Goal: Use online tool/utility: Use online tool/utility

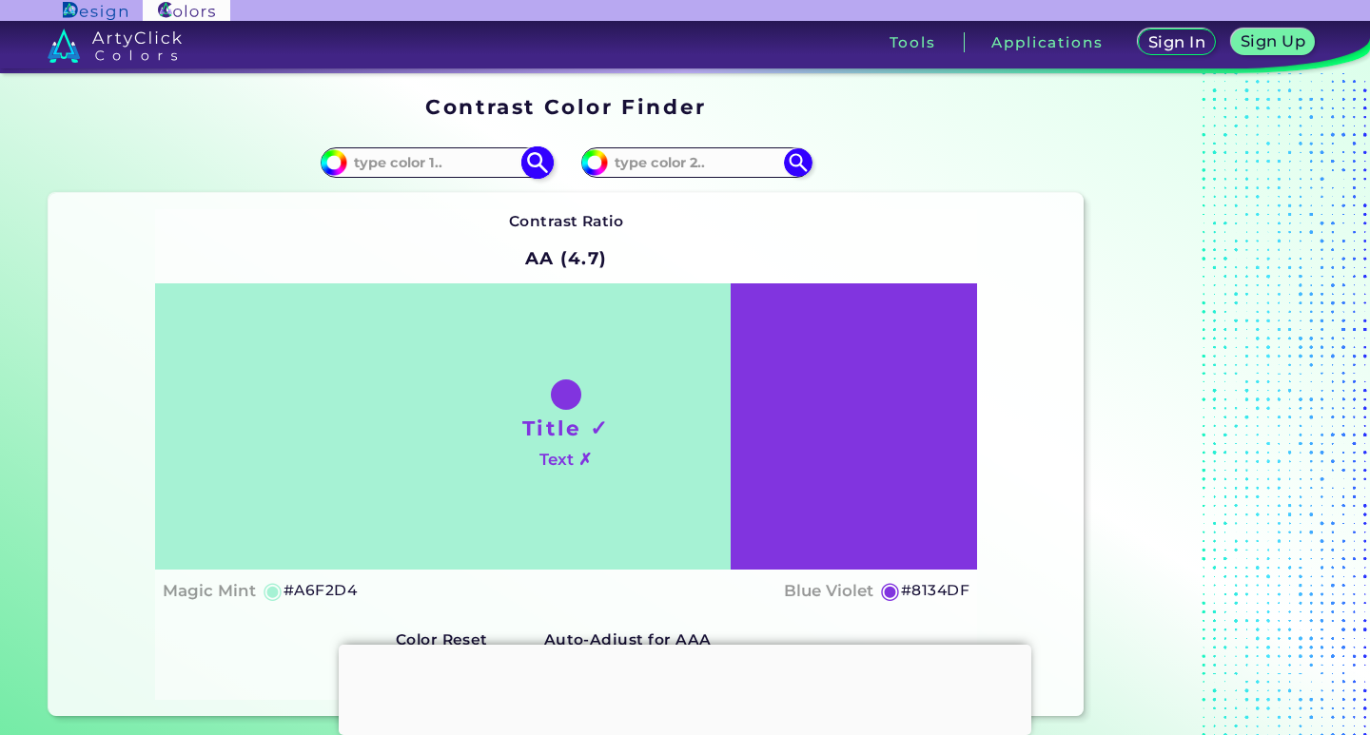
drag, startPoint x: 0, startPoint y: 0, endPoint x: 407, endPoint y: 163, distance: 438.3
click at [407, 163] on input at bounding box center [435, 162] width 177 height 26
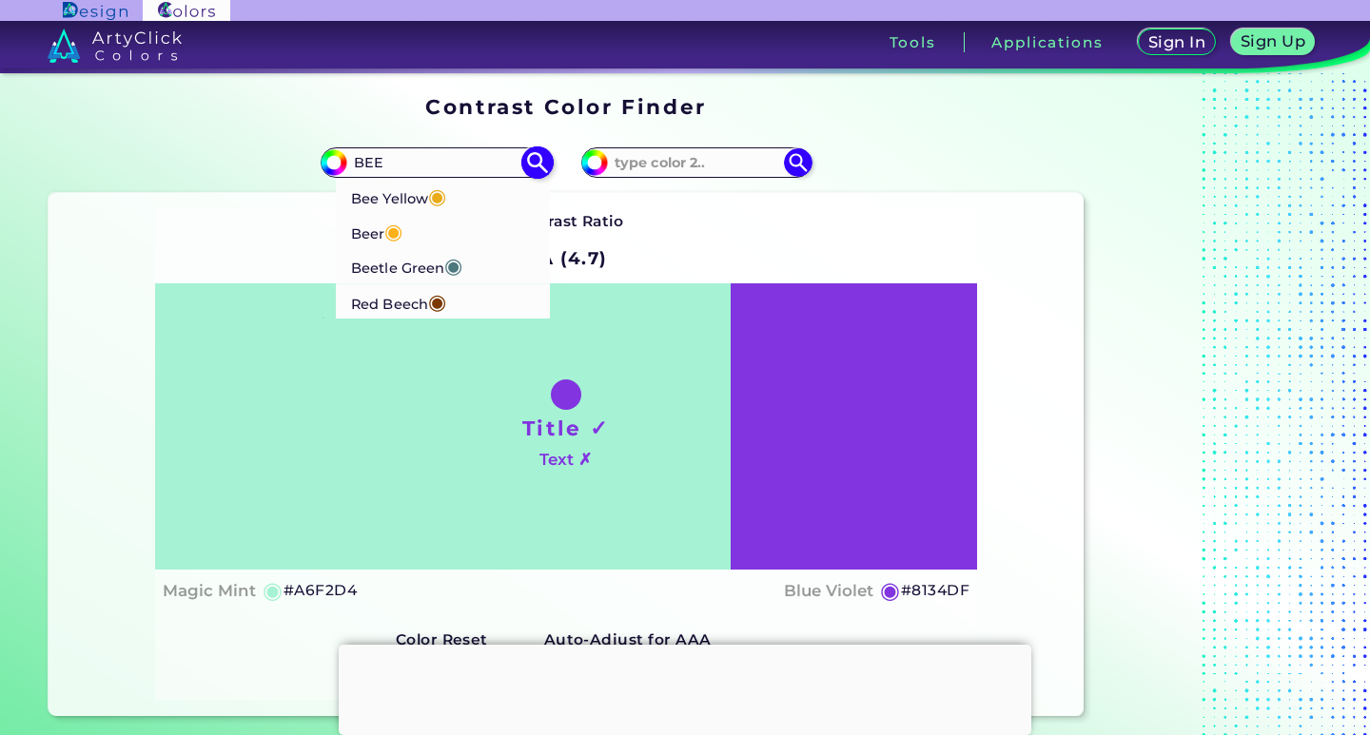
type input "BEE"
click at [405, 304] on p "Red Beech ◉" at bounding box center [398, 301] width 95 height 35
type input "#7b3801"
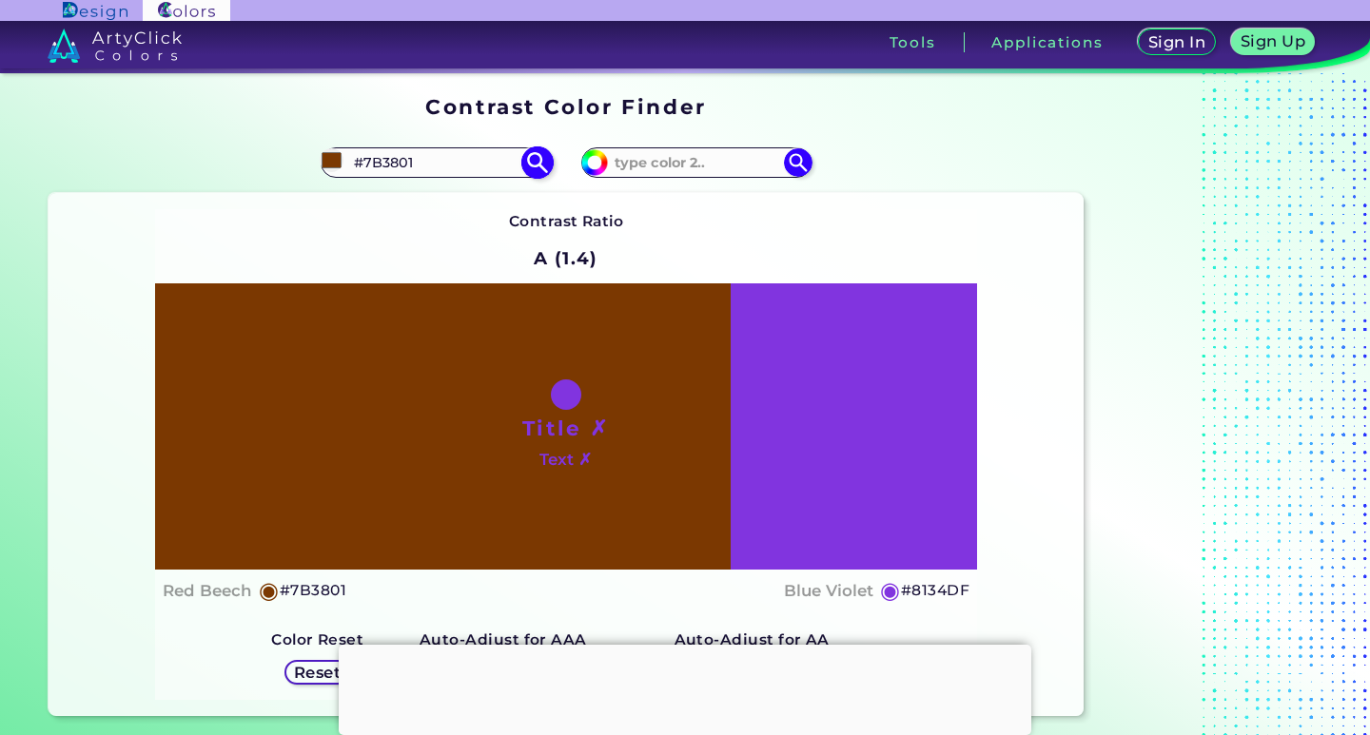
drag, startPoint x: 432, startPoint y: 155, endPoint x: 373, endPoint y: 156, distance: 59.0
click at [373, 156] on input "#7B3801" at bounding box center [435, 162] width 177 height 26
type input "#"
click at [435, 171] on input "BEET" at bounding box center [435, 162] width 177 height 26
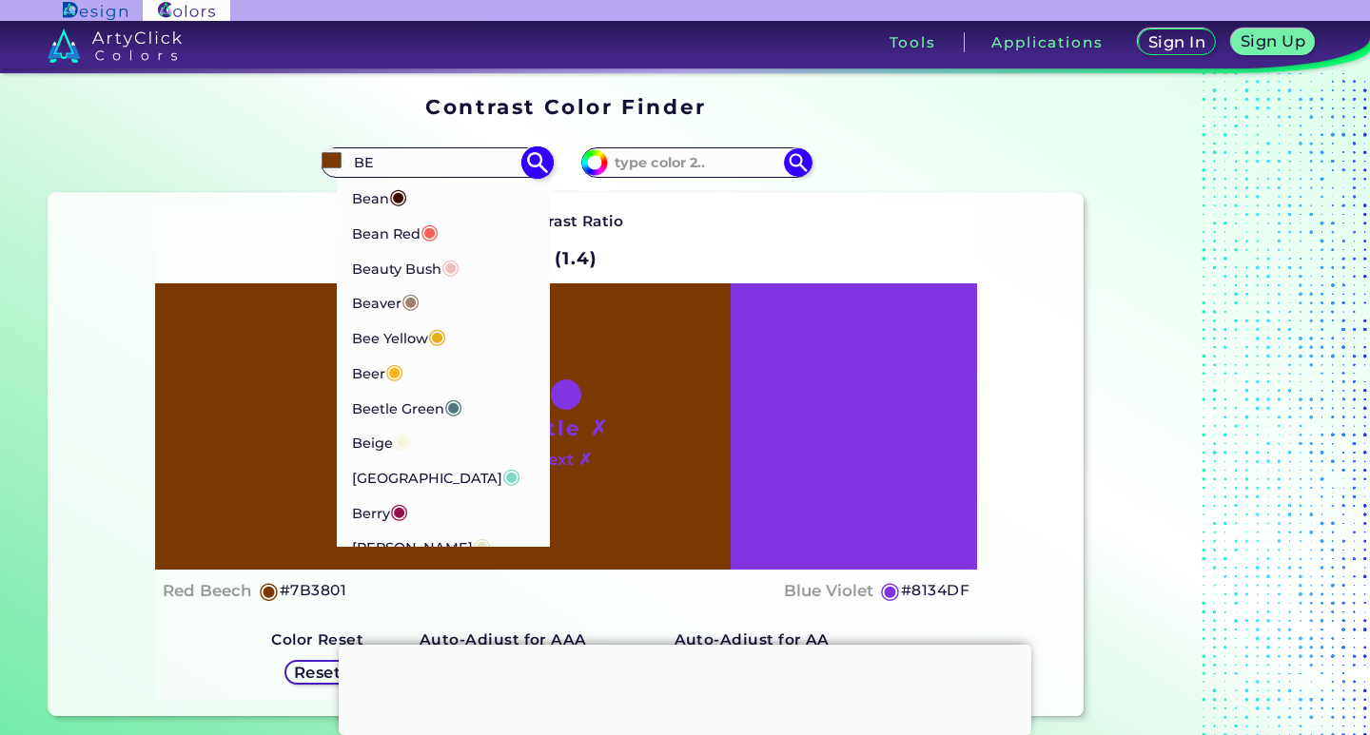
type input "B"
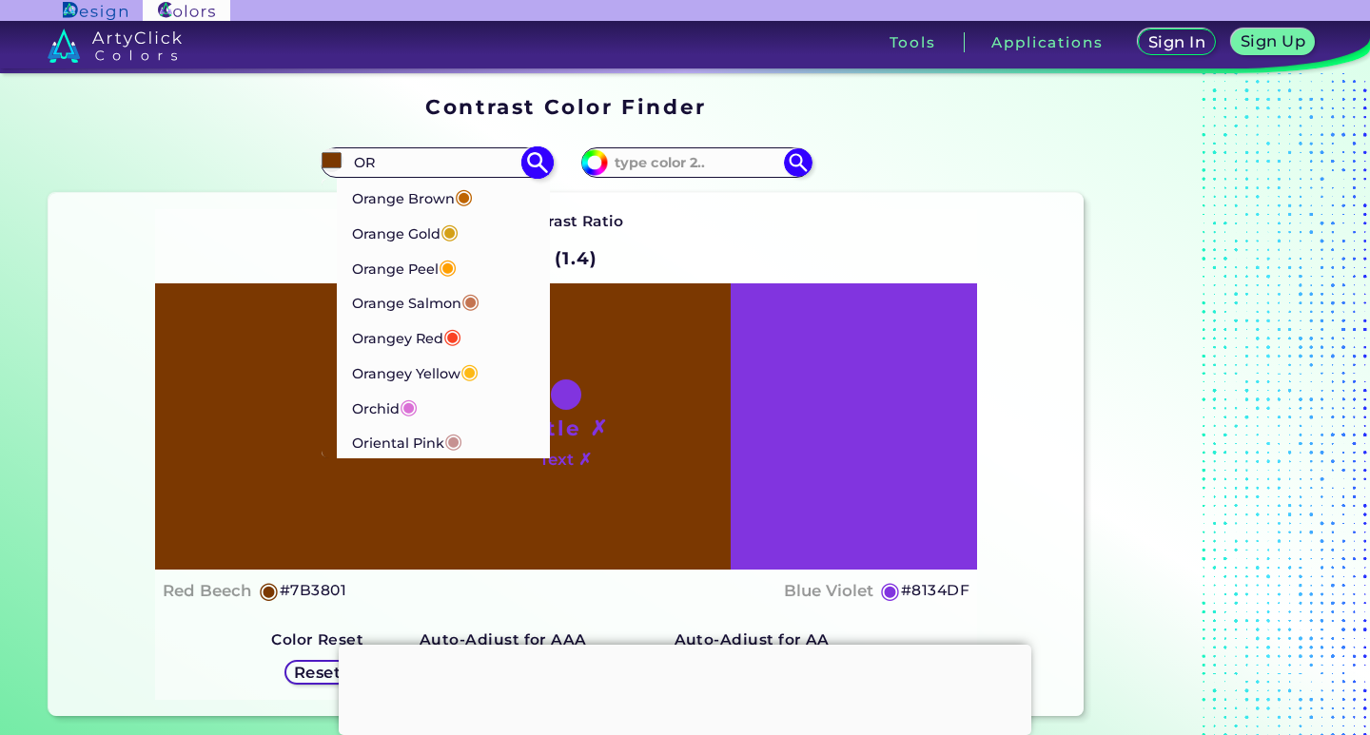
type input "O"
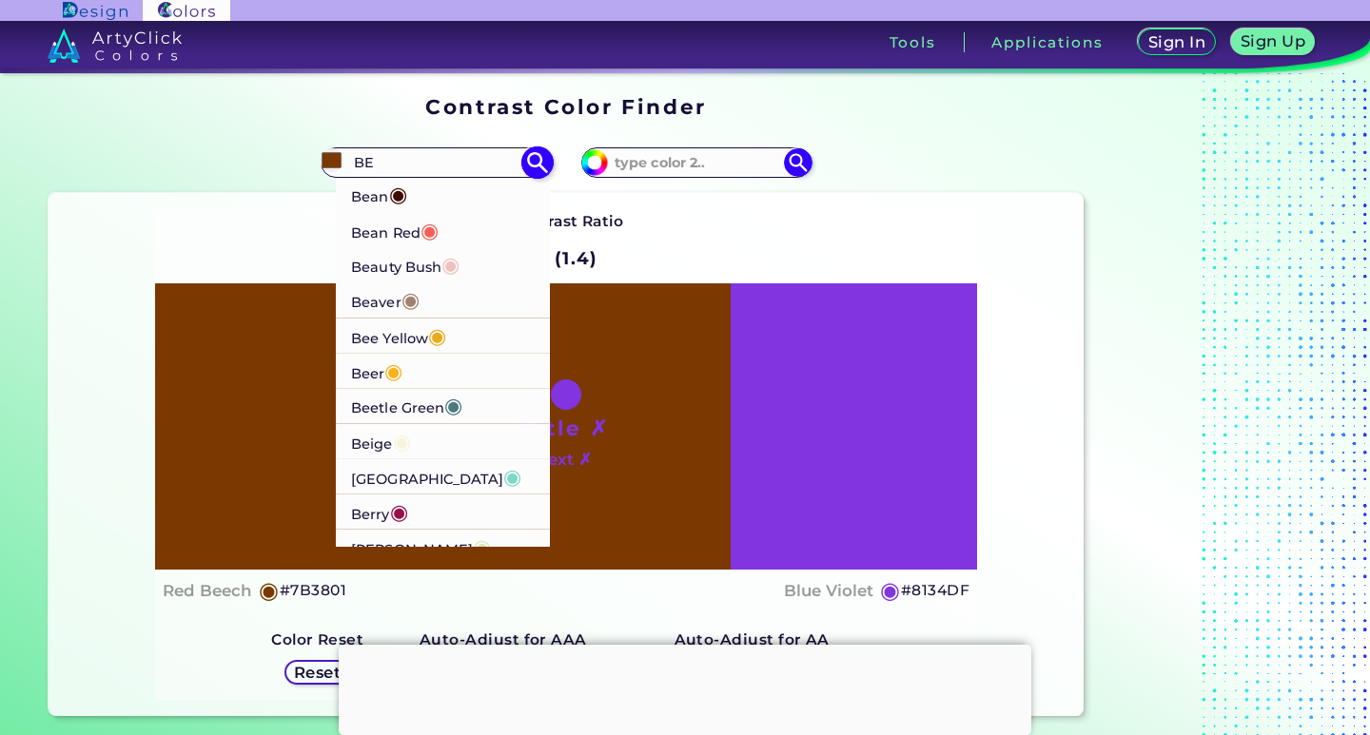
type input "BE"
click at [392, 203] on span "◉" at bounding box center [397, 194] width 18 height 25
type input "#3d0c02"
type input "#3D0C02"
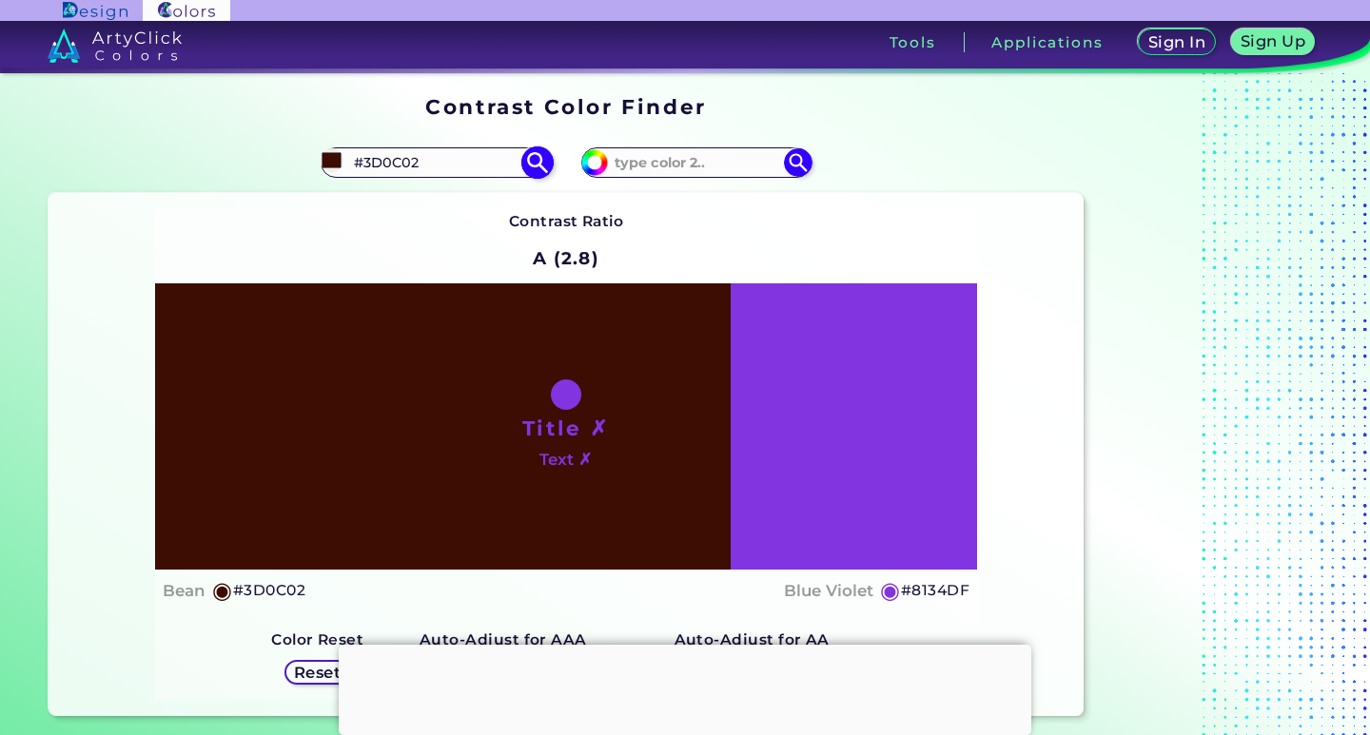
click at [424, 165] on input "#3D0C02" at bounding box center [435, 162] width 177 height 26
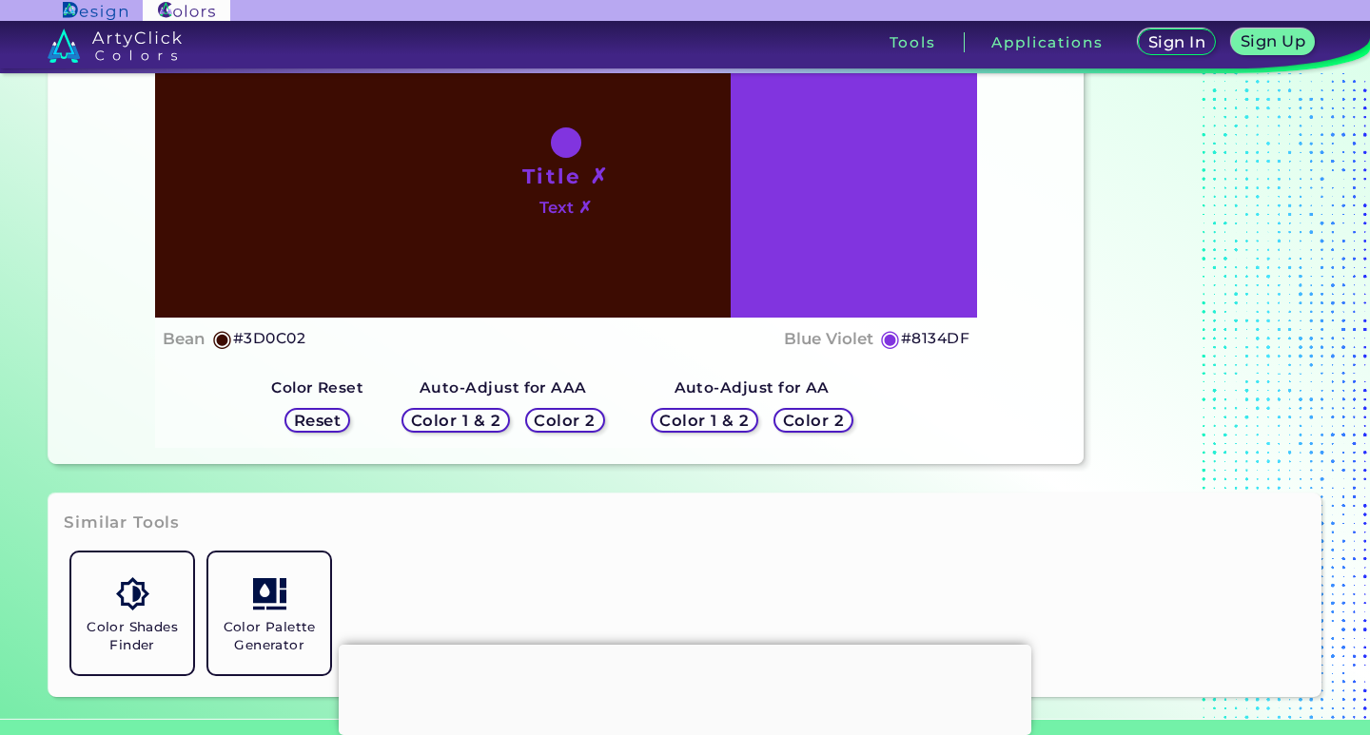
scroll to position [285, 0]
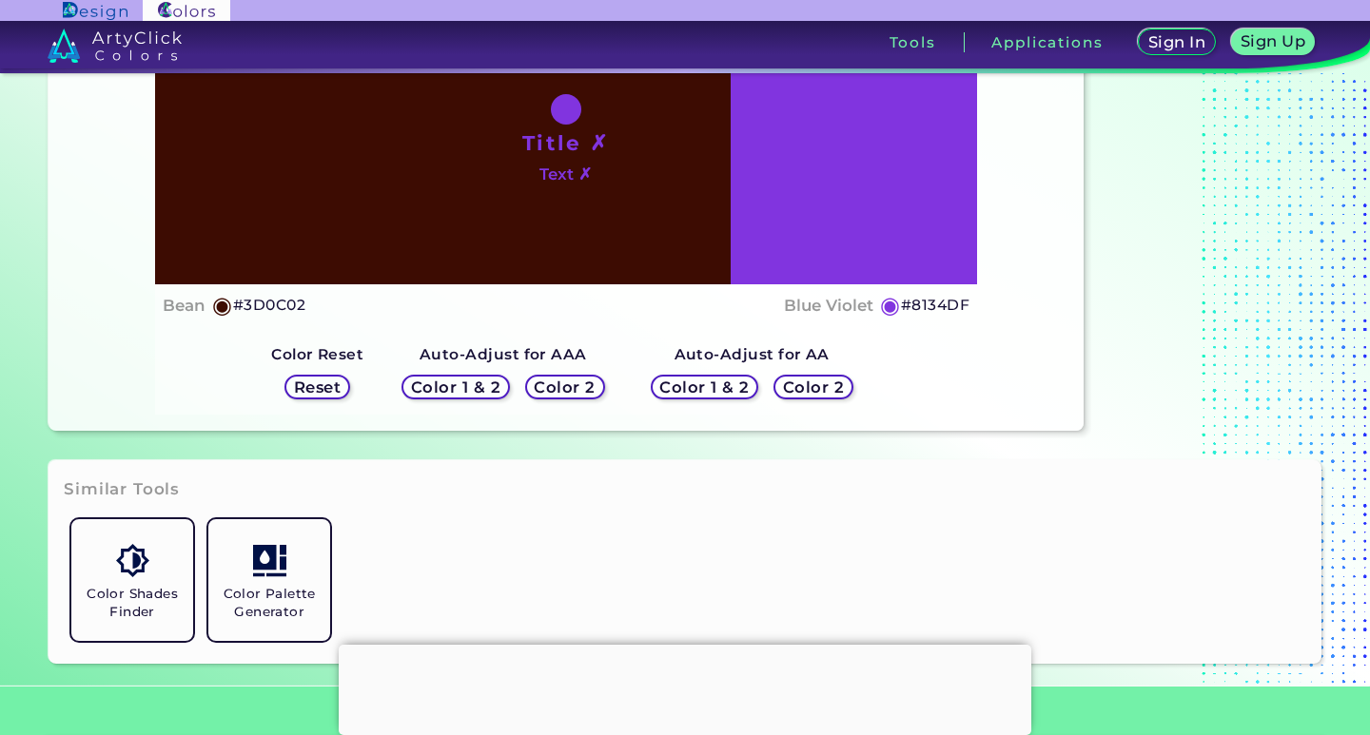
click at [466, 384] on h5 "Color 1 & 2" at bounding box center [455, 386] width 89 height 15
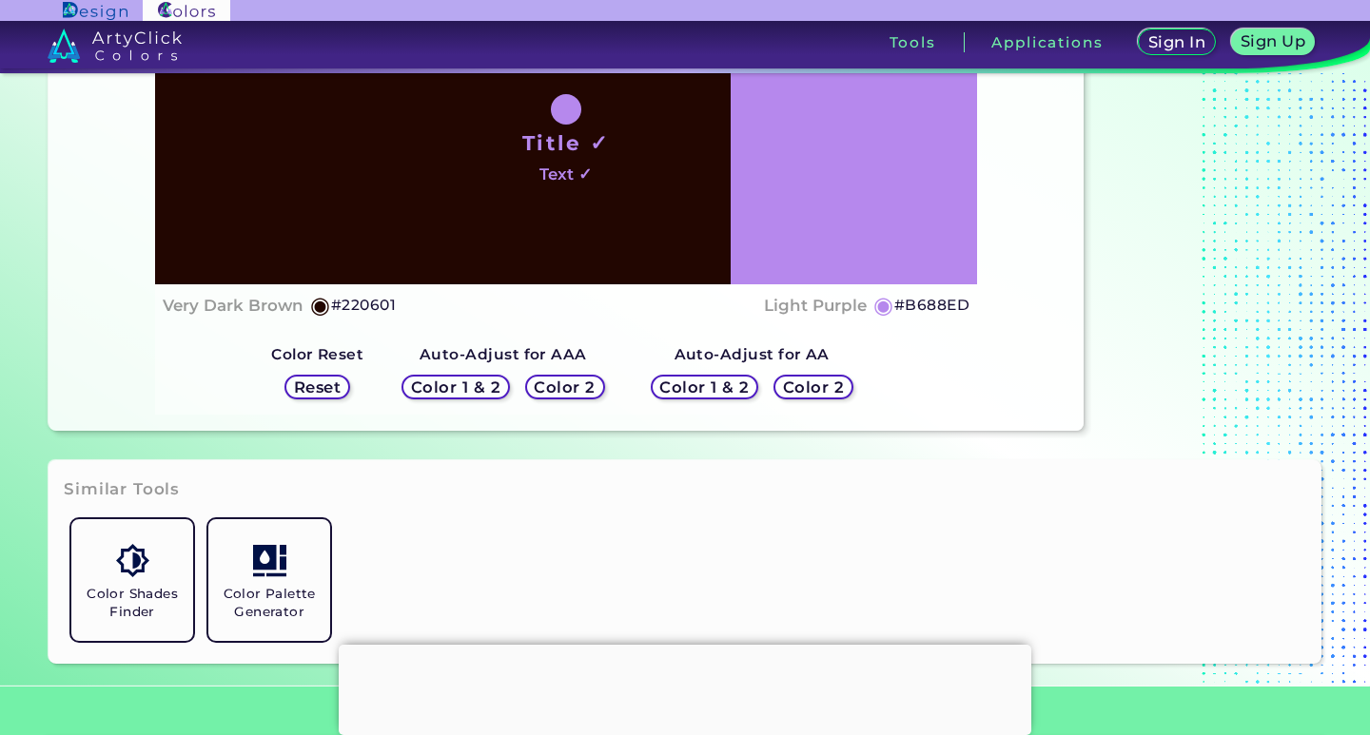
click at [535, 384] on div "Color 2" at bounding box center [565, 388] width 76 height 24
click at [550, 380] on h5 "Color 2" at bounding box center [565, 387] width 62 height 16
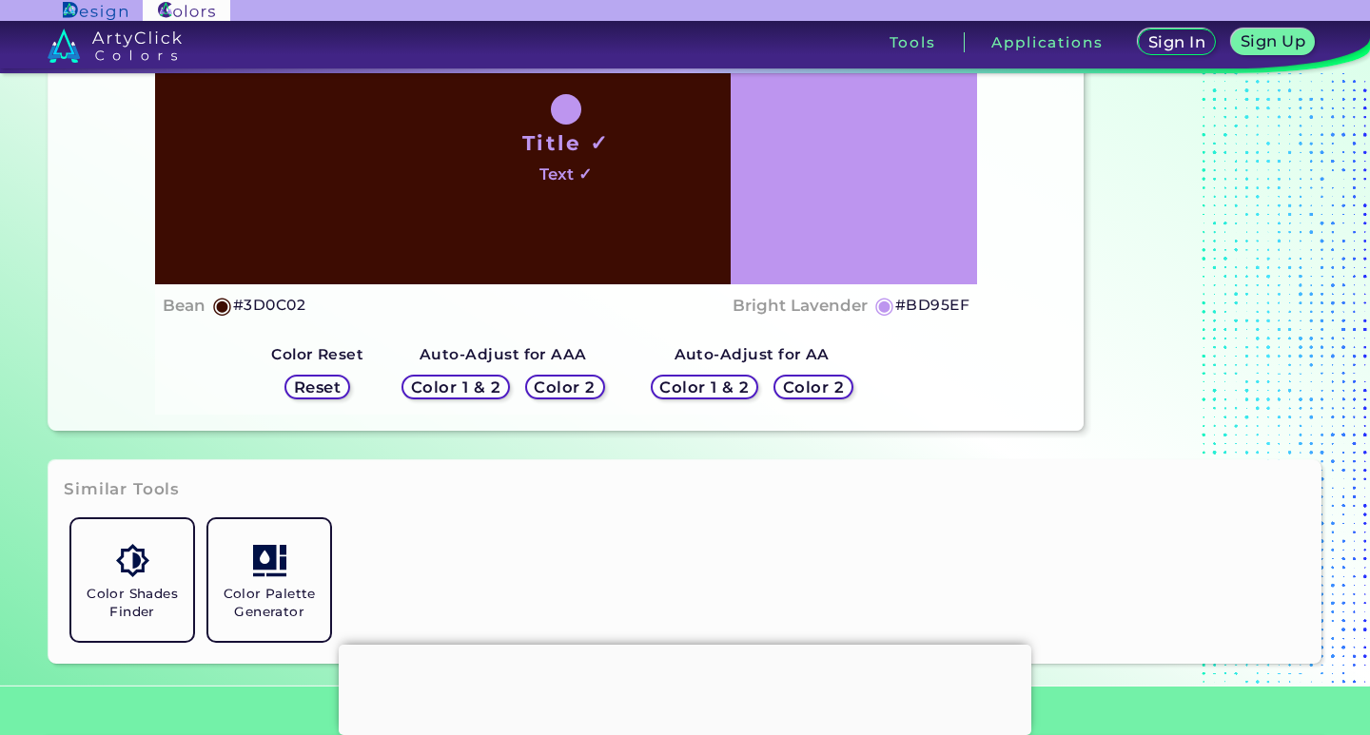
click at [740, 379] on h5 "Color 1 & 2" at bounding box center [704, 387] width 94 height 16
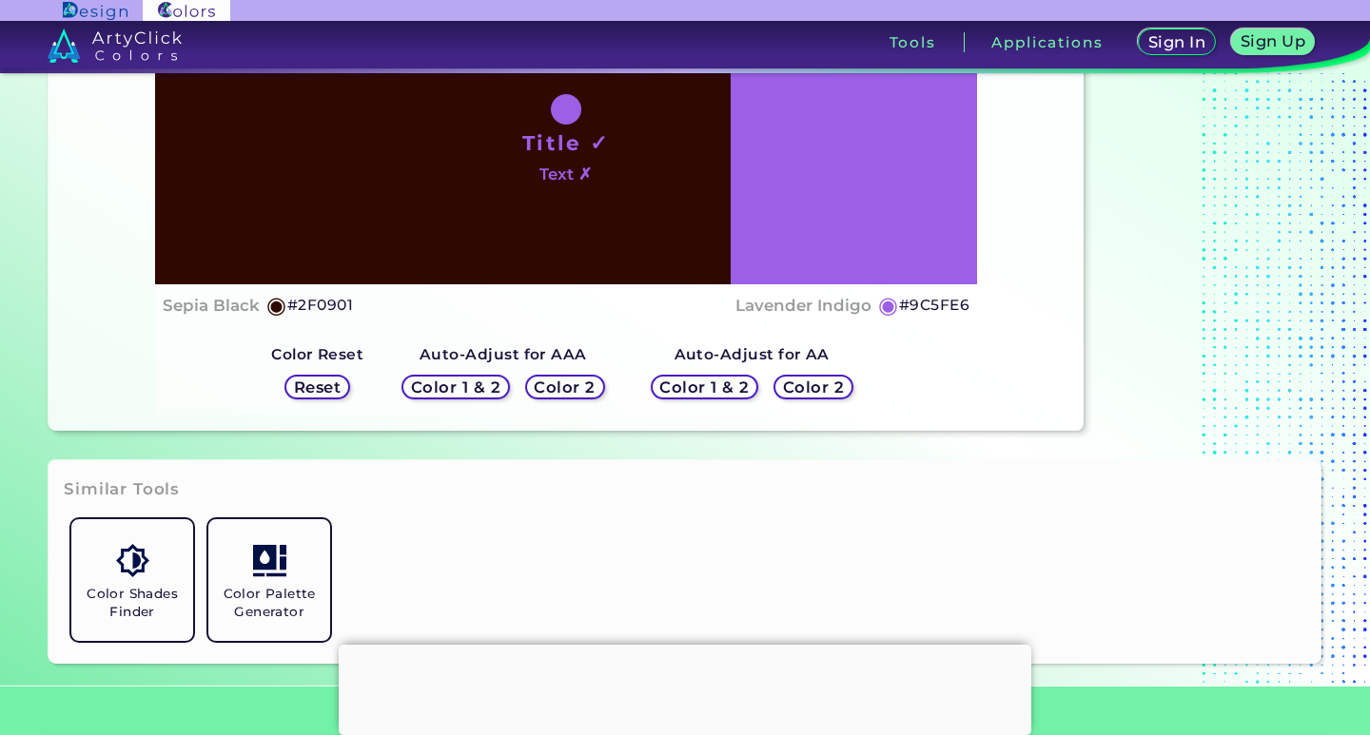
click at [847, 379] on div "Color 1 & 2 Color 2" at bounding box center [752, 387] width 218 height 40
click at [800, 387] on h5 "Color 2" at bounding box center [813, 386] width 61 height 15
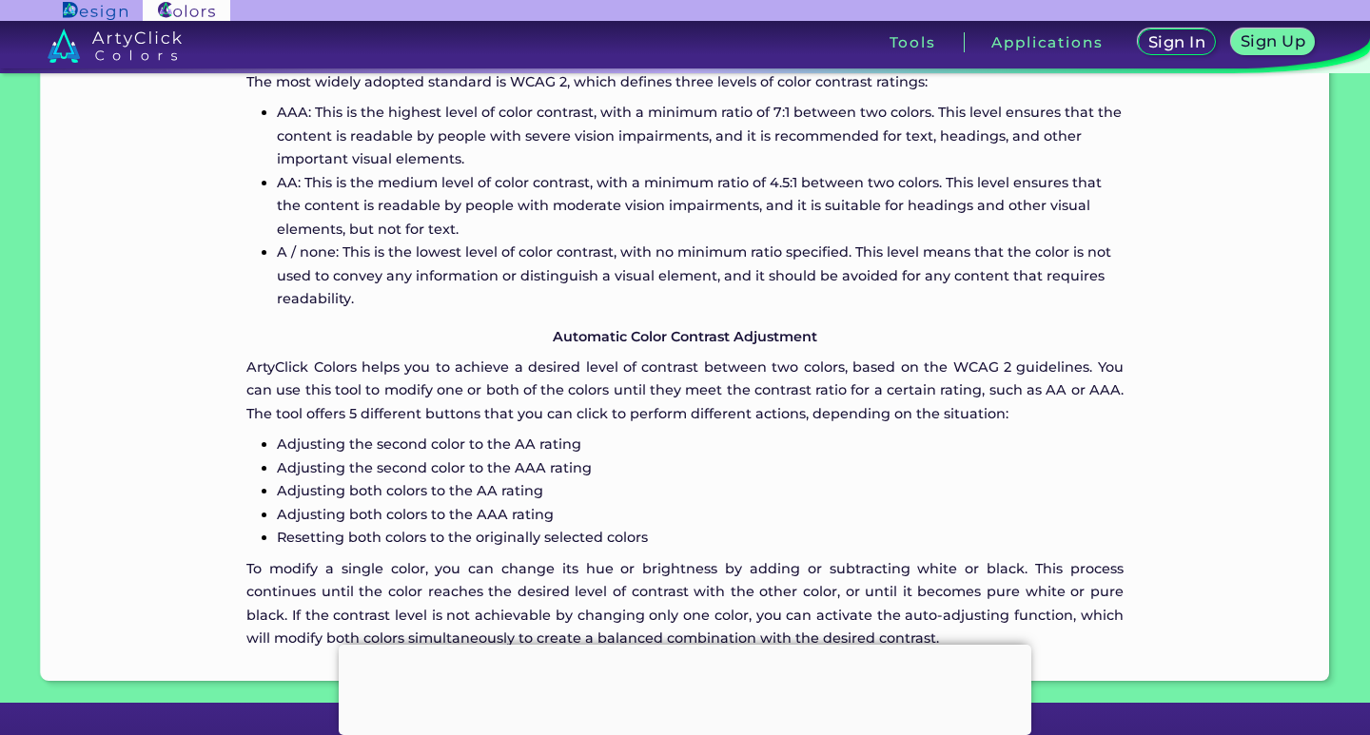
scroll to position [2043, 0]
